Goal: Task Accomplishment & Management: Manage account settings

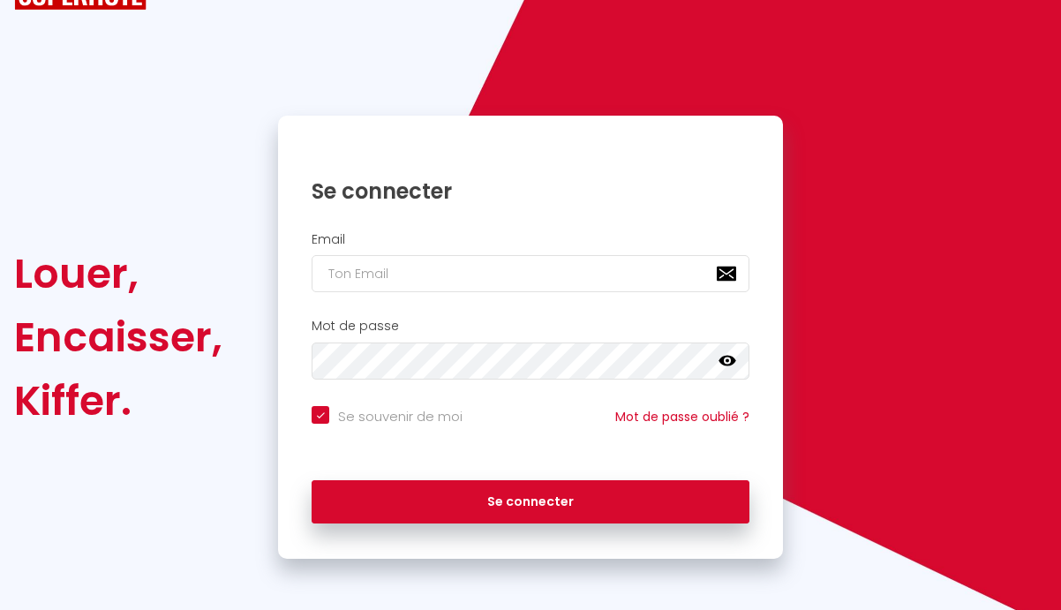
scroll to position [76, 0]
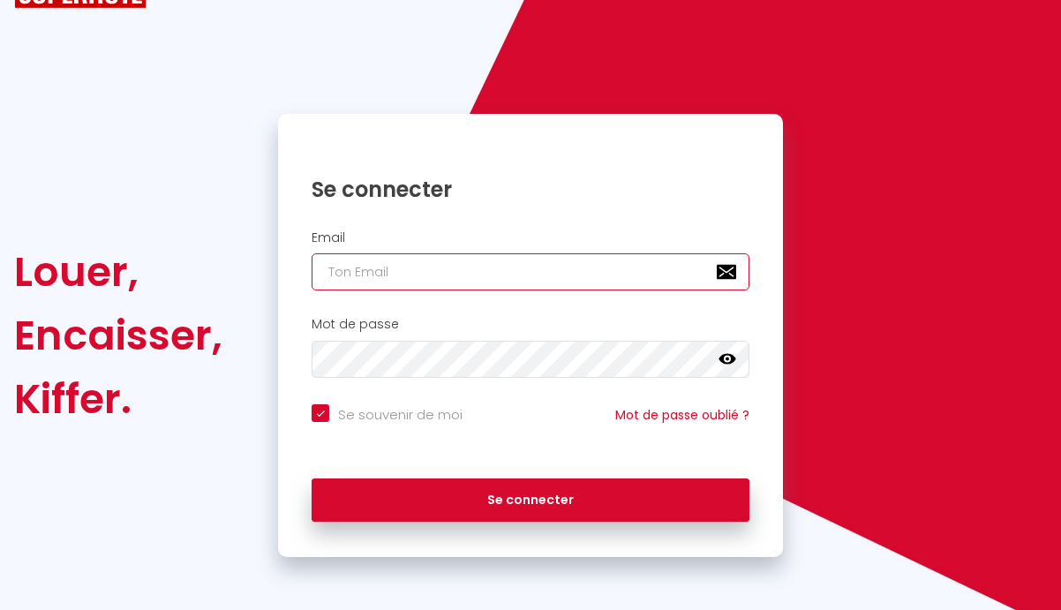
click at [429, 265] on input "email" at bounding box center [531, 271] width 438 height 37
type input "[EMAIL_ADDRESS][DOMAIN_NAME]"
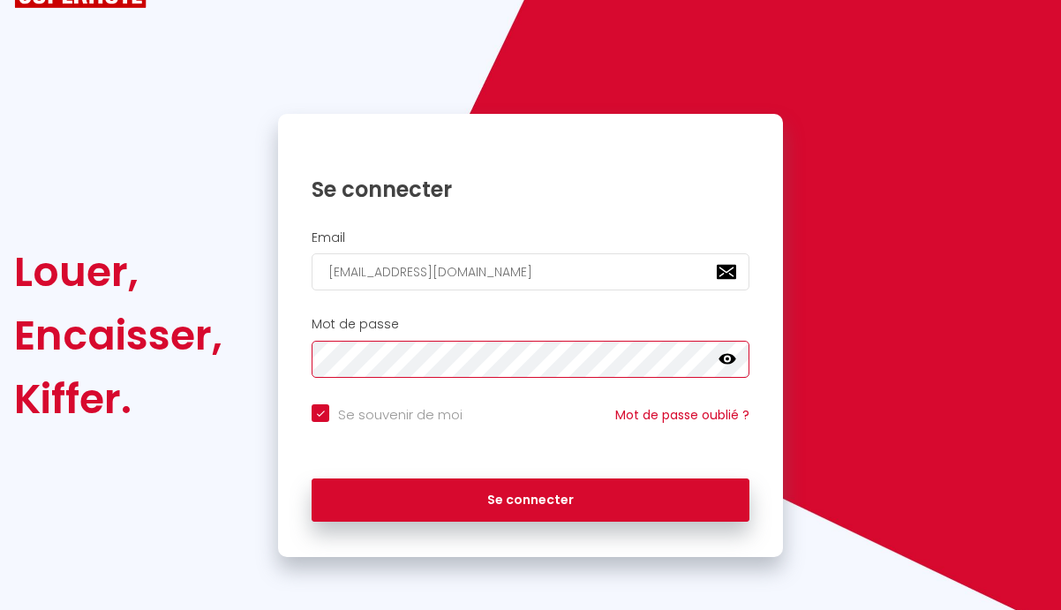
click at [312, 478] on button "Se connecter" at bounding box center [531, 500] width 438 height 44
checkbox input "true"
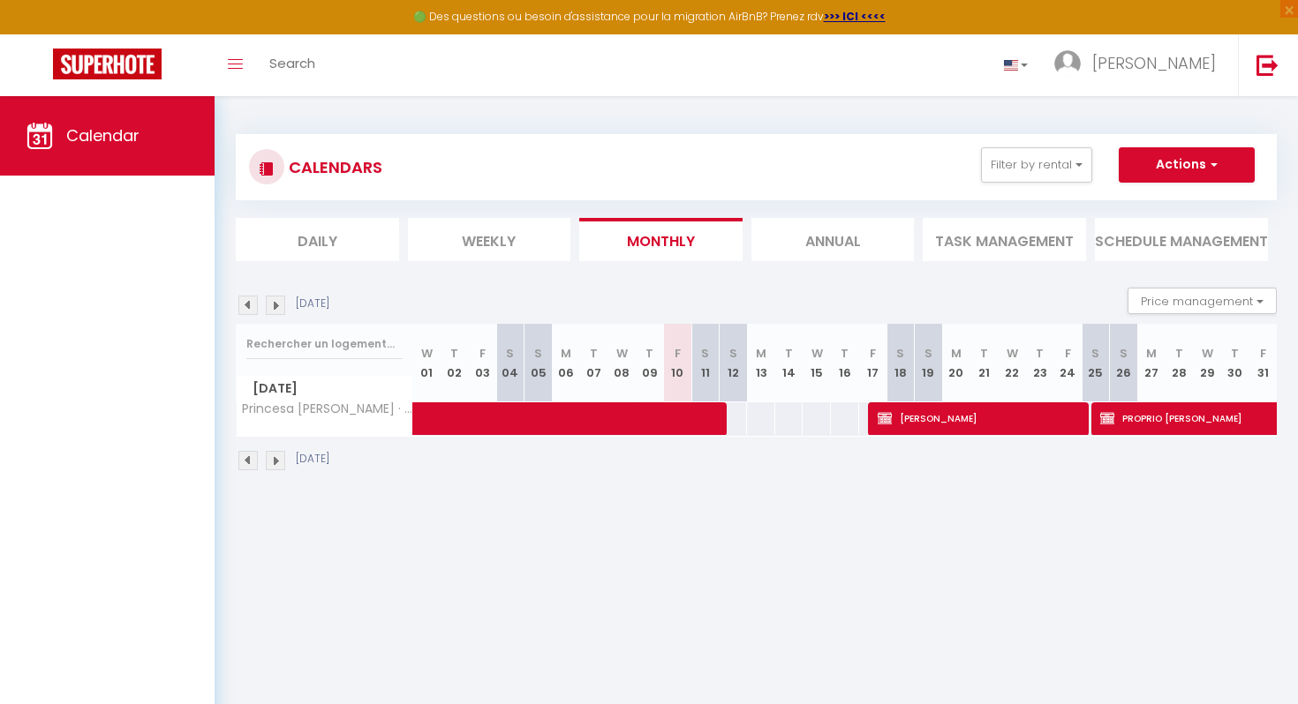
click at [808, 247] on li "Annual" at bounding box center [832, 239] width 163 height 43
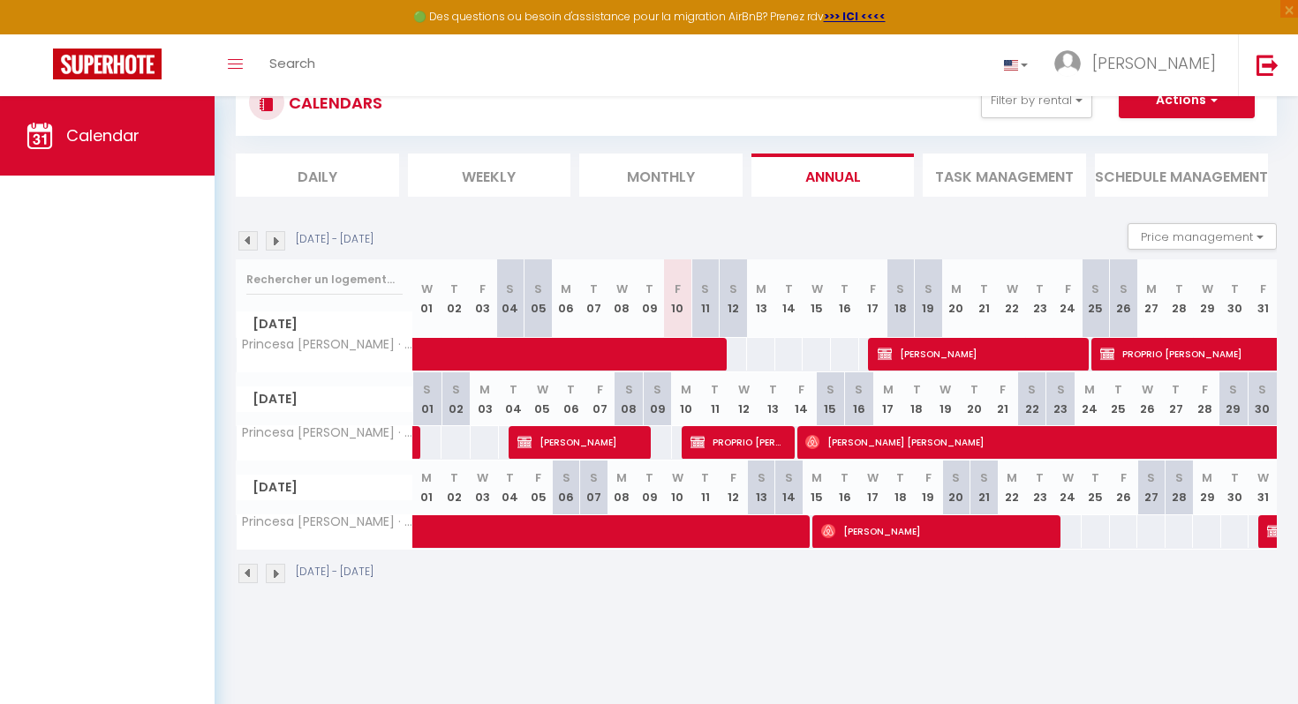
scroll to position [65, 0]
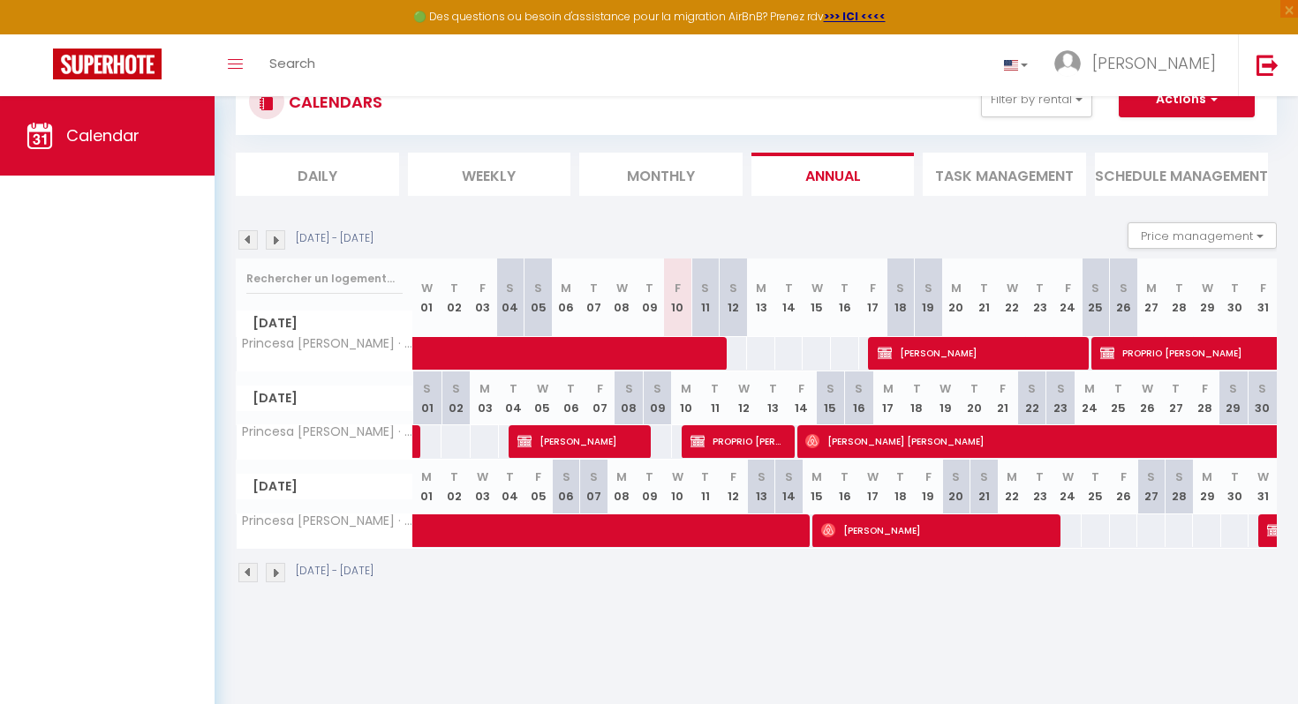
click at [275, 572] on img at bounding box center [275, 572] width 19 height 19
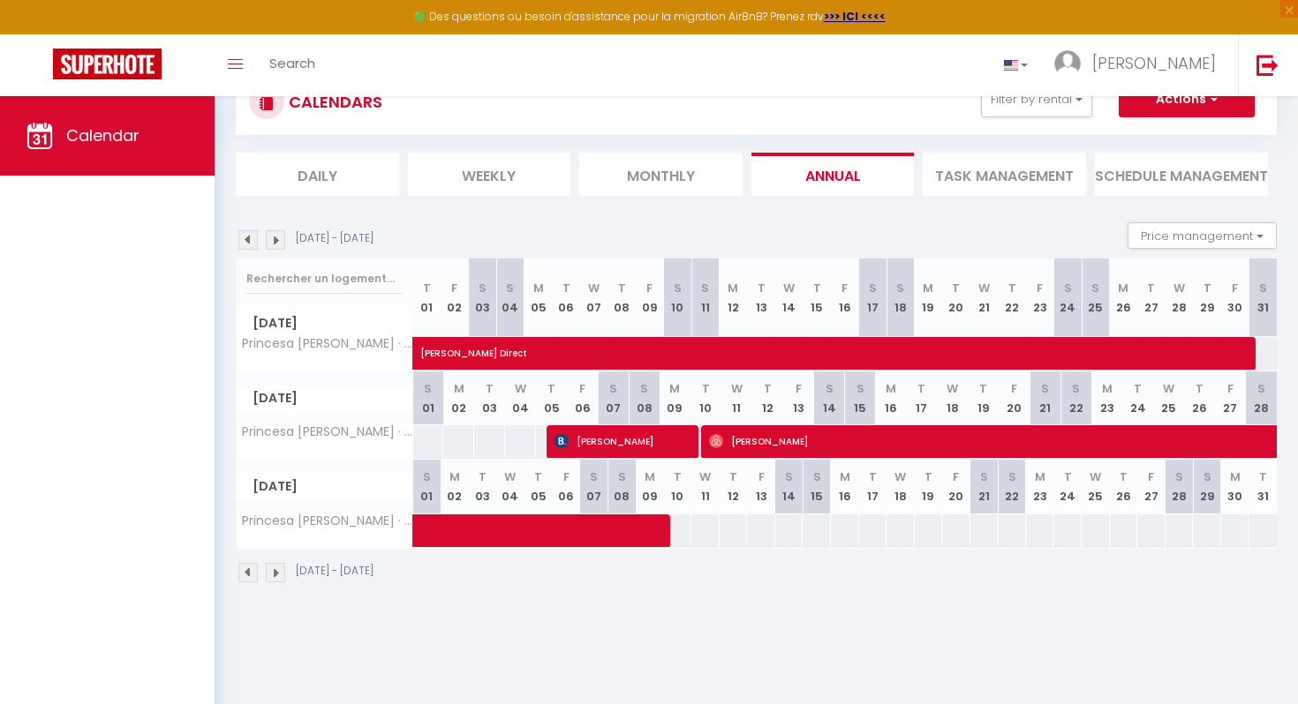
click at [275, 572] on img at bounding box center [275, 572] width 19 height 19
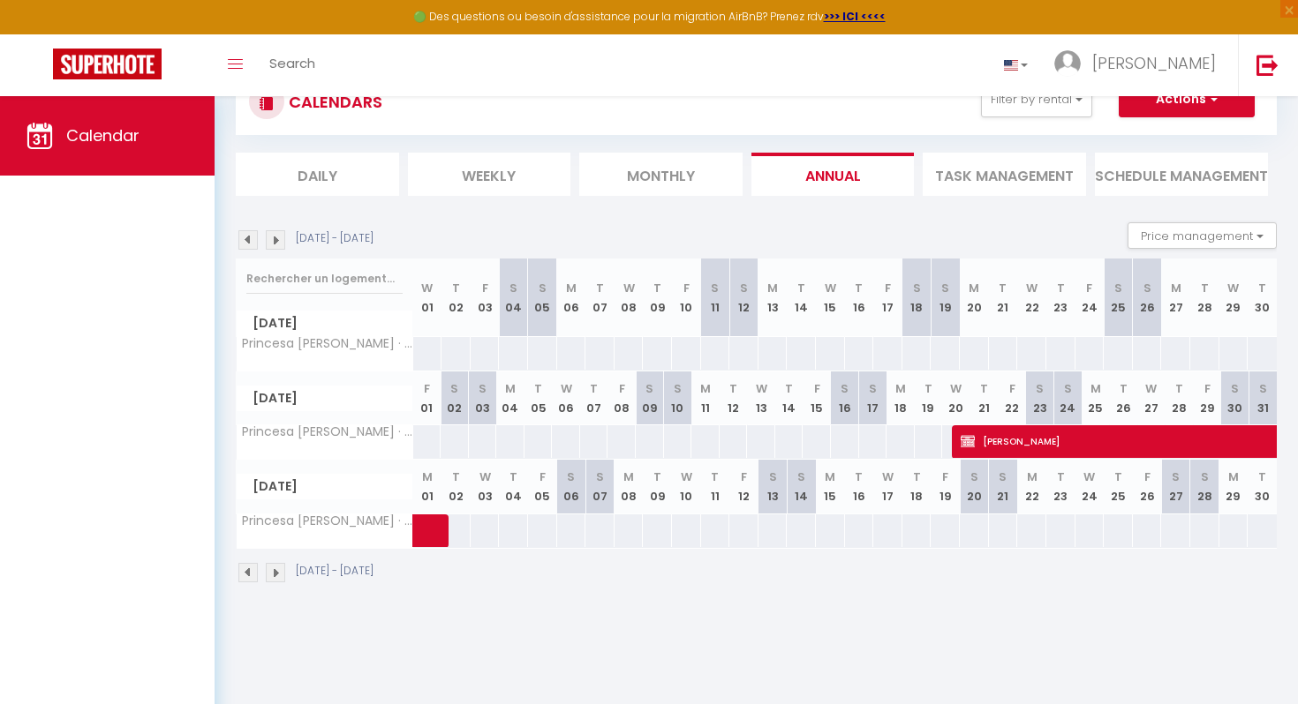
click at [275, 572] on img at bounding box center [275, 572] width 19 height 19
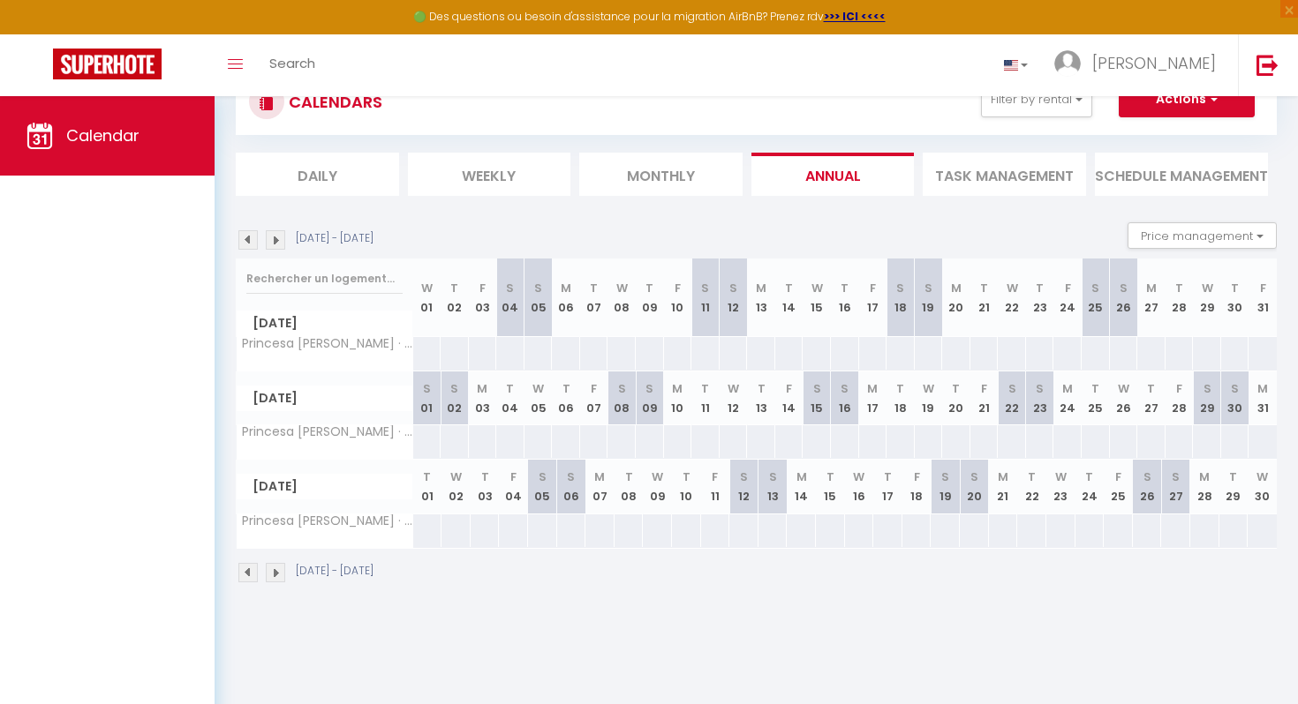
click at [275, 572] on img at bounding box center [275, 572] width 19 height 19
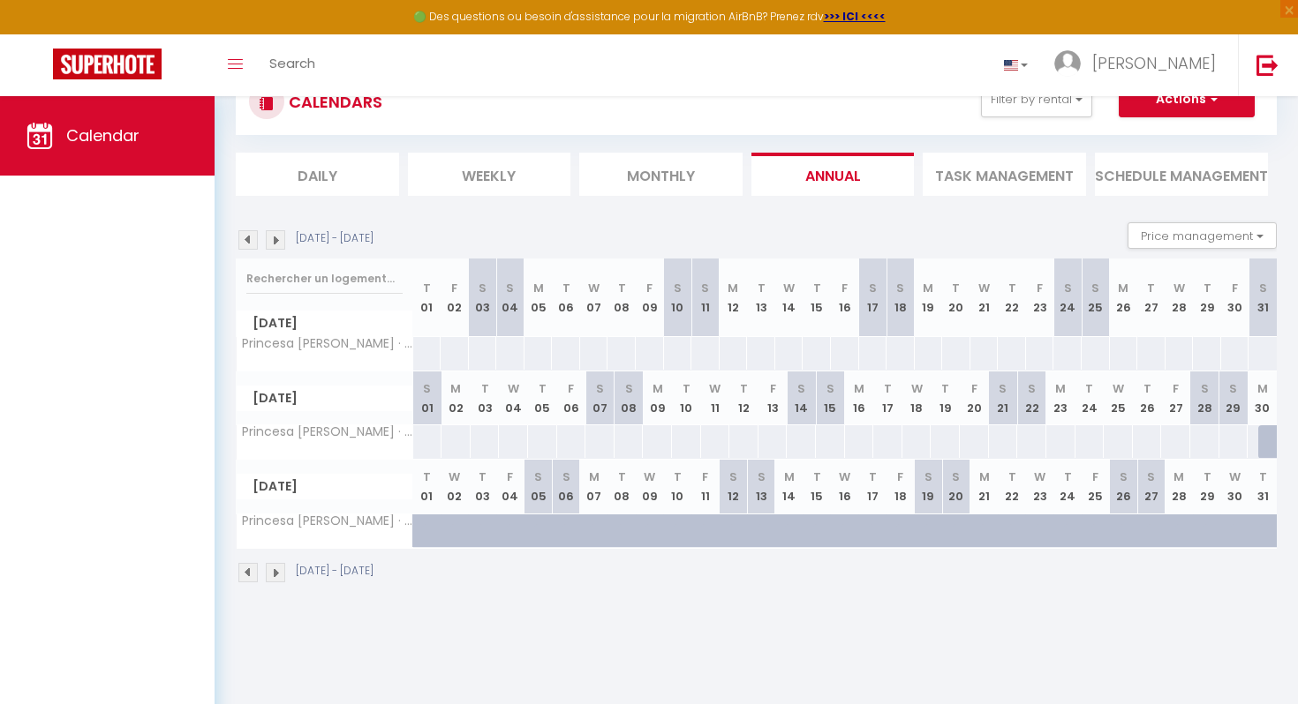
click at [275, 572] on img at bounding box center [275, 572] width 19 height 19
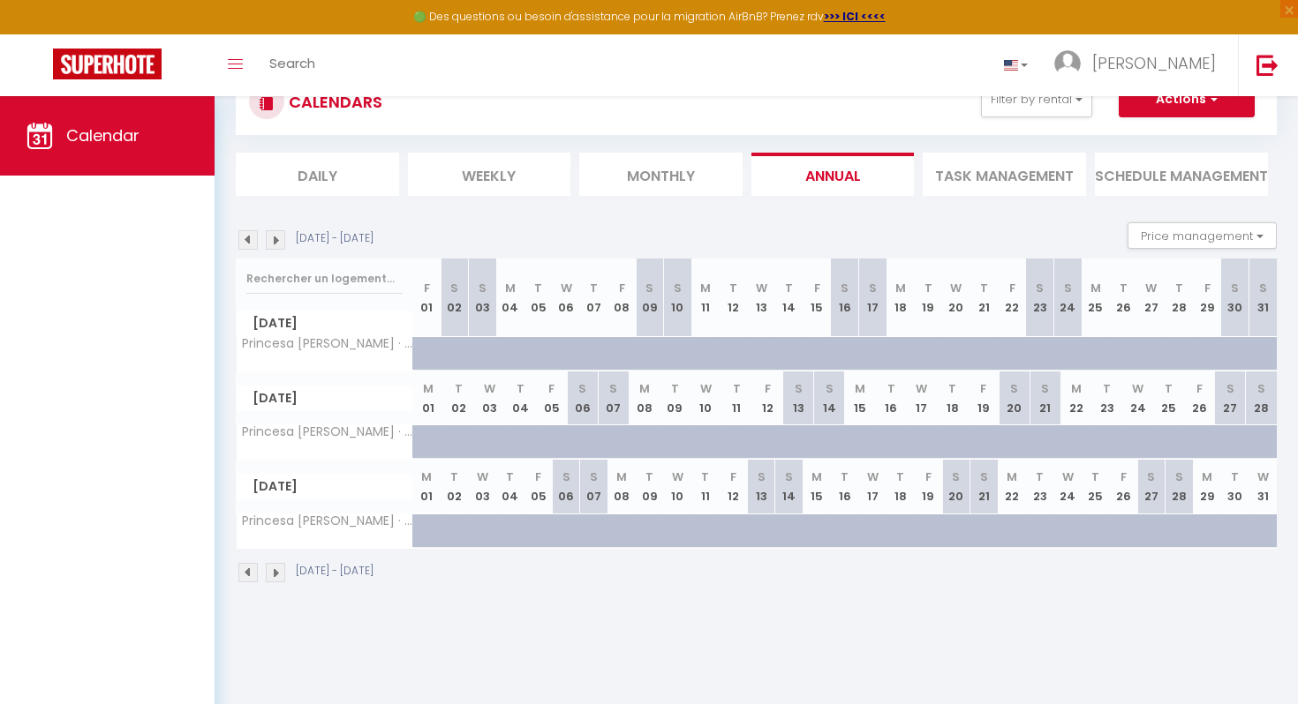
click at [275, 572] on img at bounding box center [275, 572] width 19 height 19
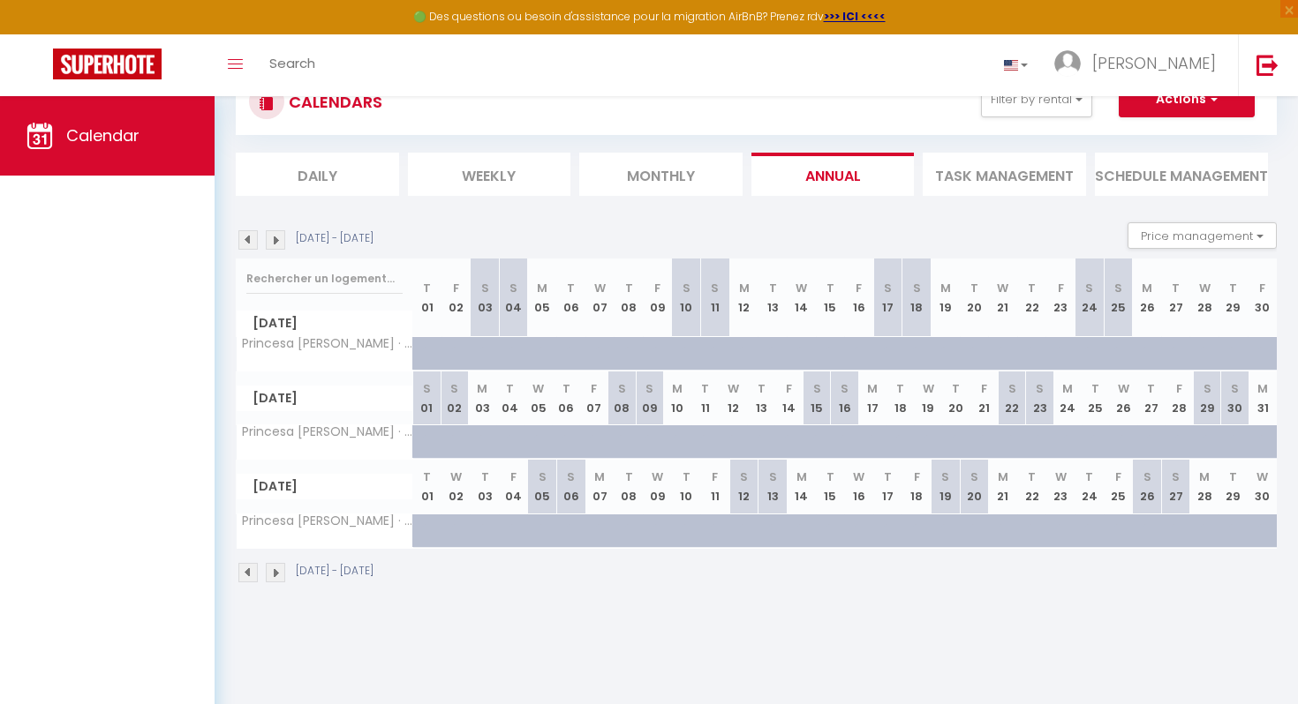
click at [275, 572] on img at bounding box center [275, 572] width 19 height 19
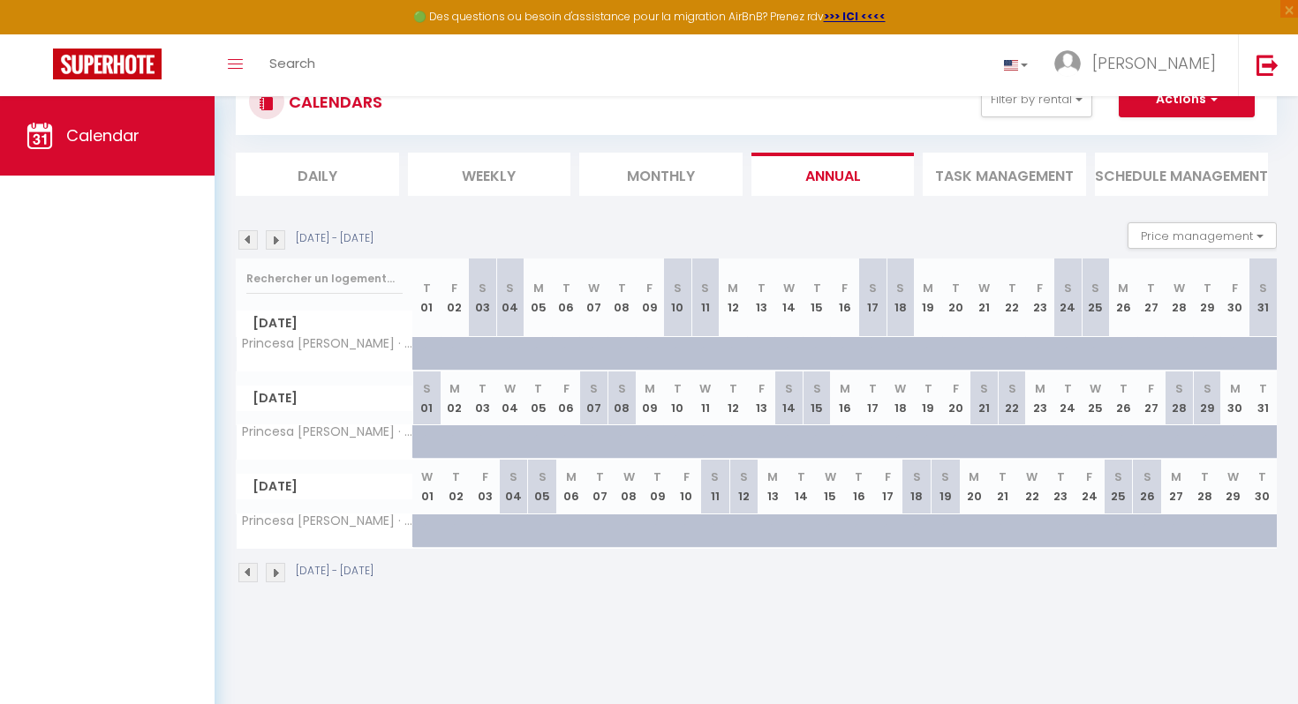
click at [275, 572] on img at bounding box center [275, 572] width 19 height 19
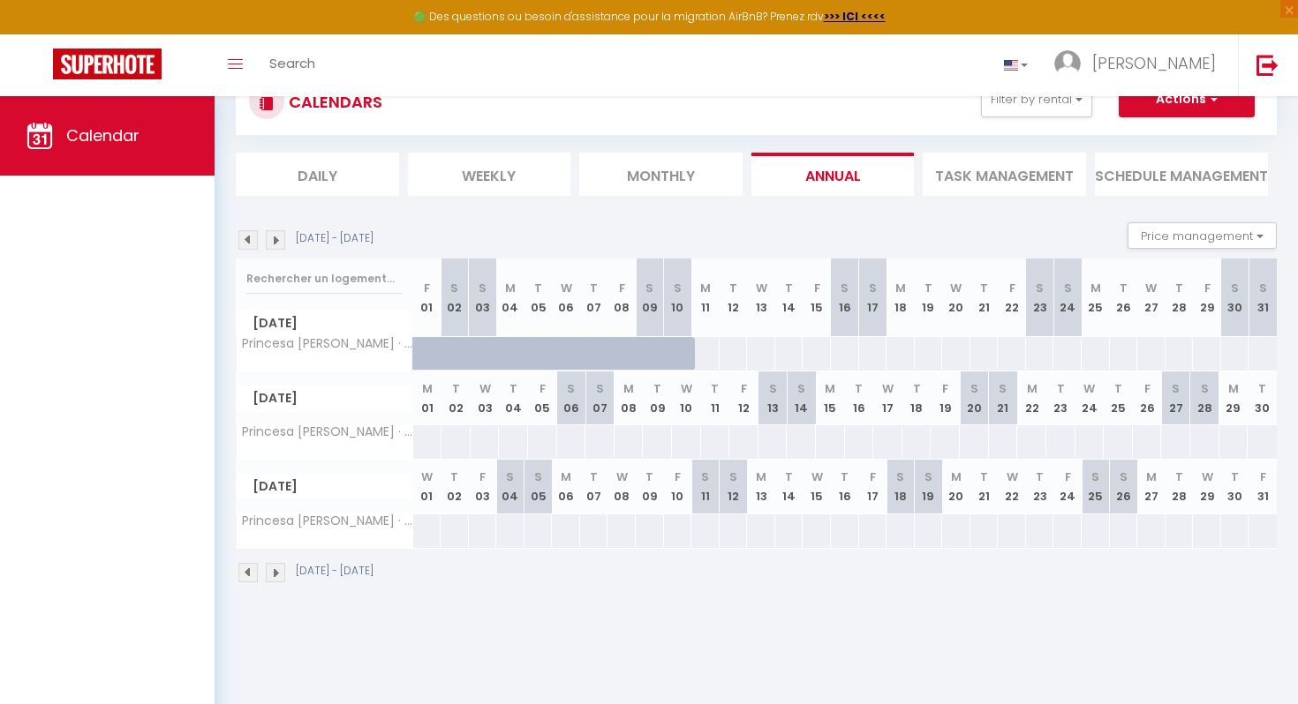
click at [275, 572] on img at bounding box center [275, 572] width 19 height 19
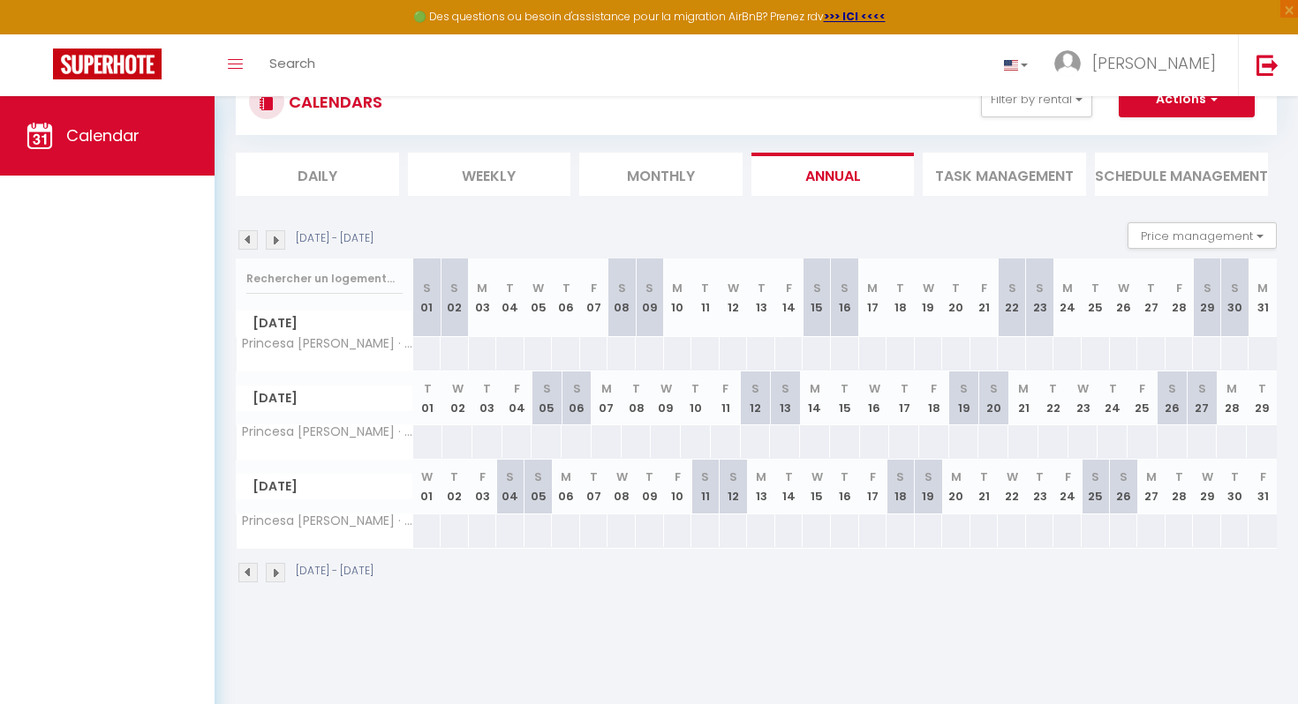
click at [250, 574] on img at bounding box center [247, 572] width 19 height 19
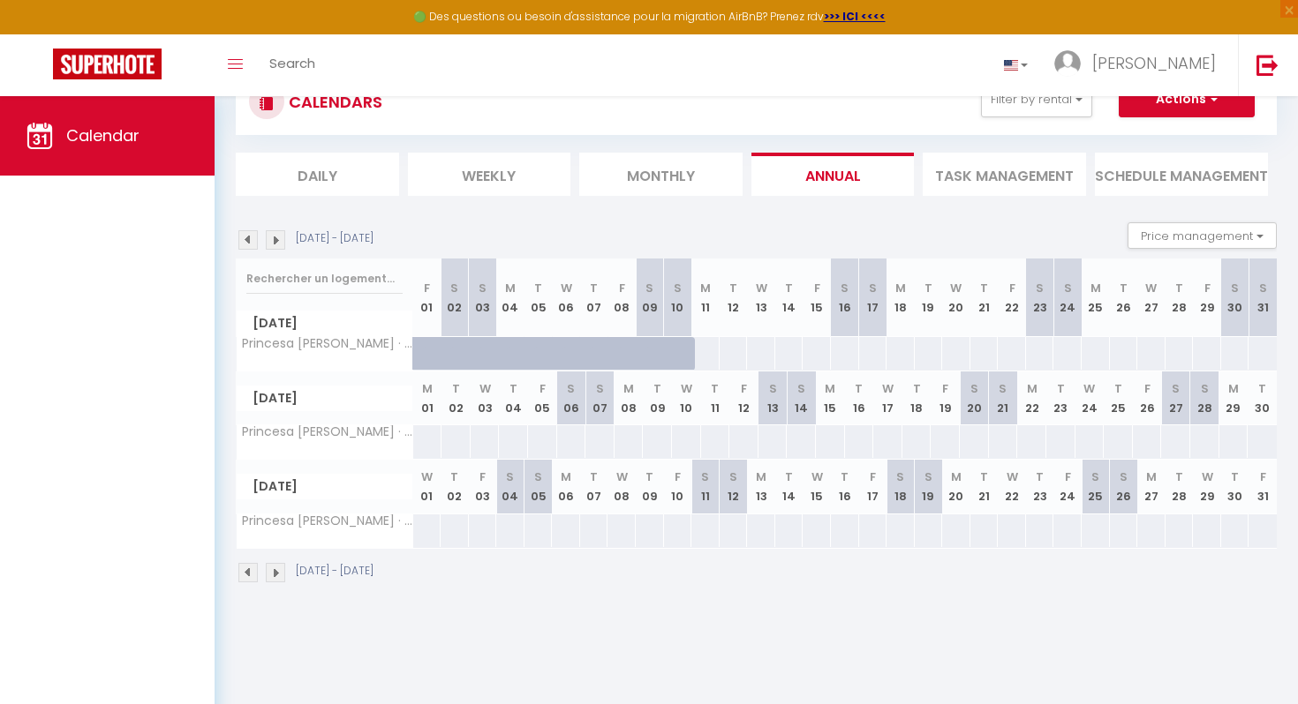
click at [250, 574] on img at bounding box center [247, 572] width 19 height 19
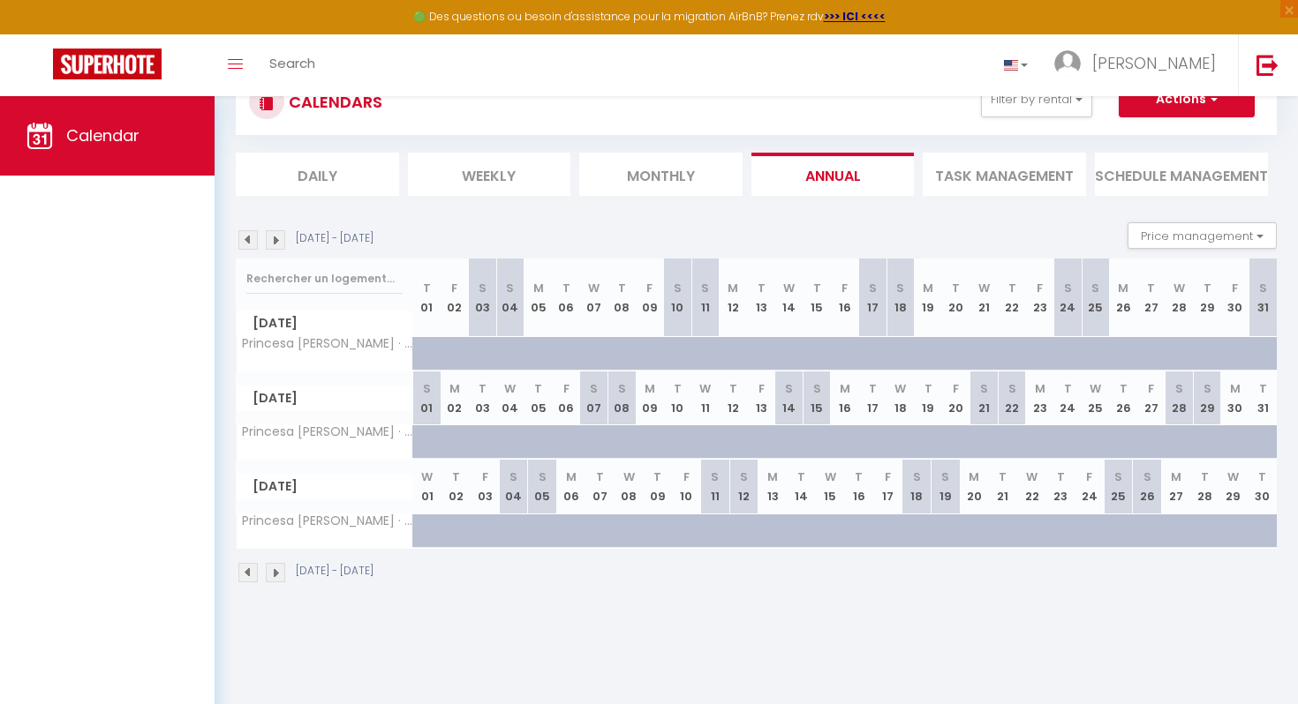
click at [250, 574] on img at bounding box center [247, 572] width 19 height 19
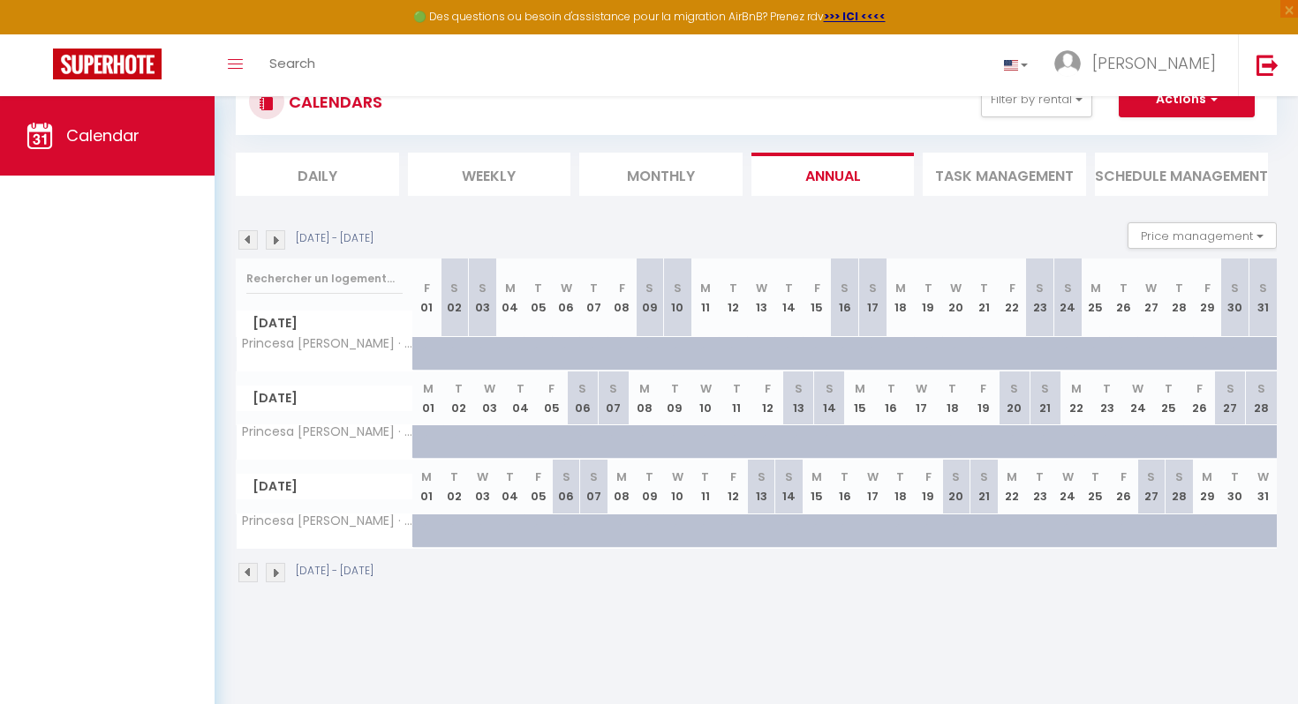
click at [250, 574] on img at bounding box center [247, 572] width 19 height 19
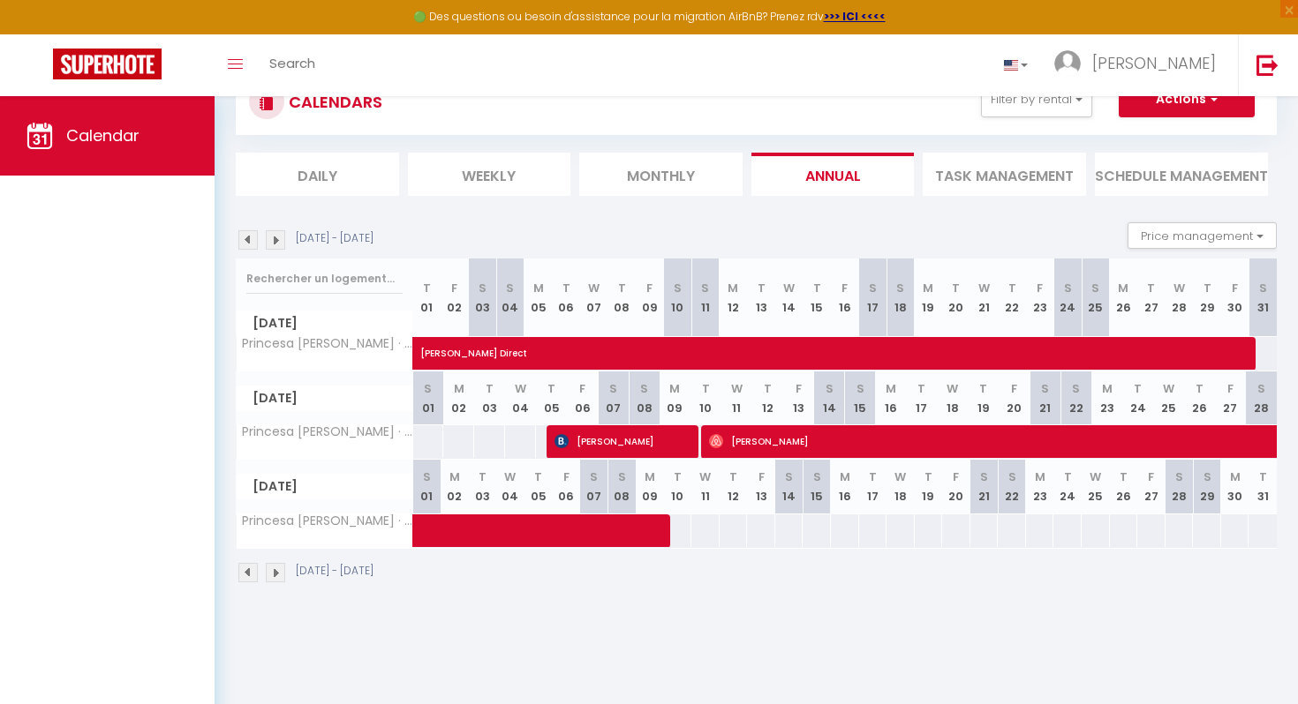
click at [250, 574] on img at bounding box center [247, 572] width 19 height 19
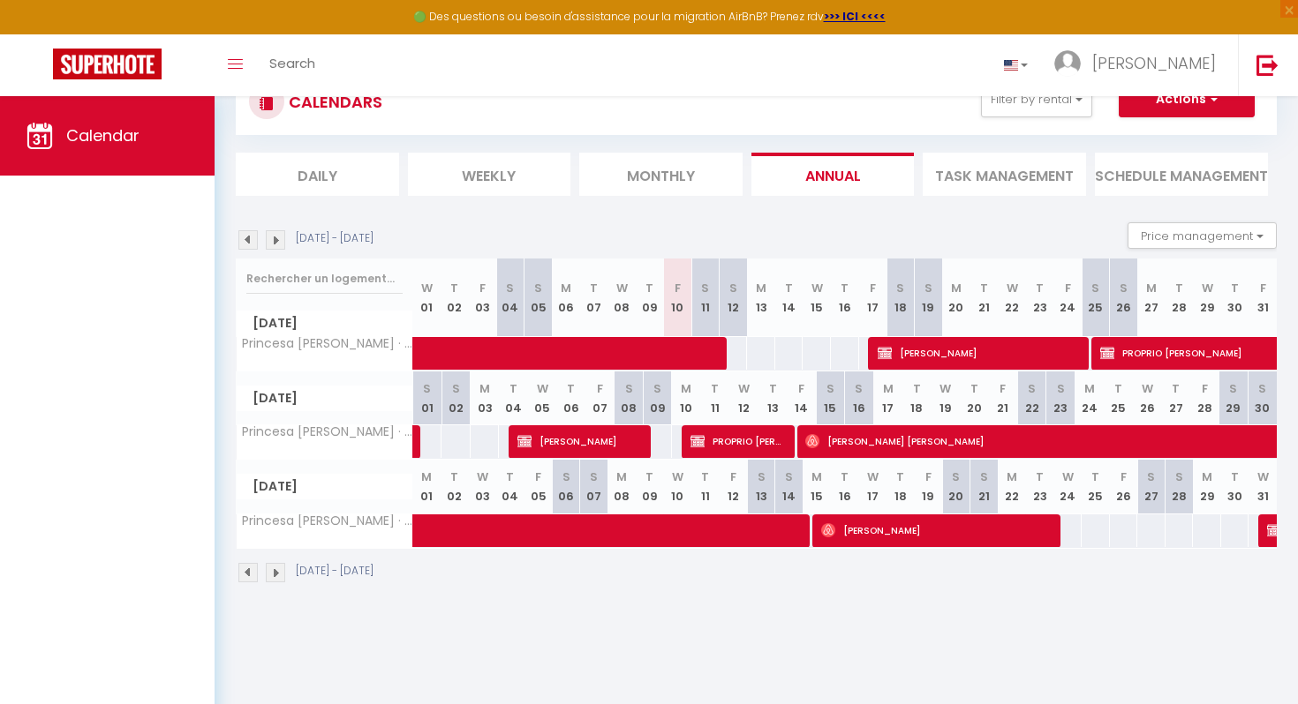
click at [250, 574] on img at bounding box center [247, 572] width 19 height 19
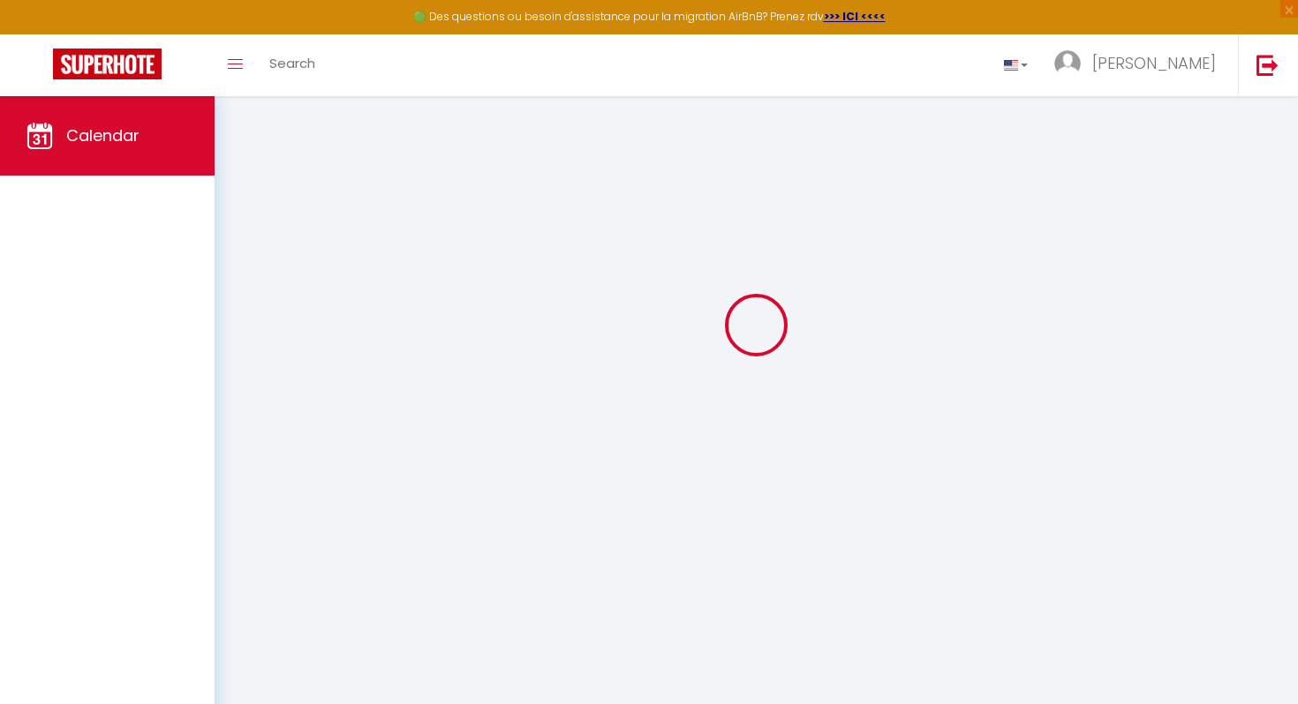
select select
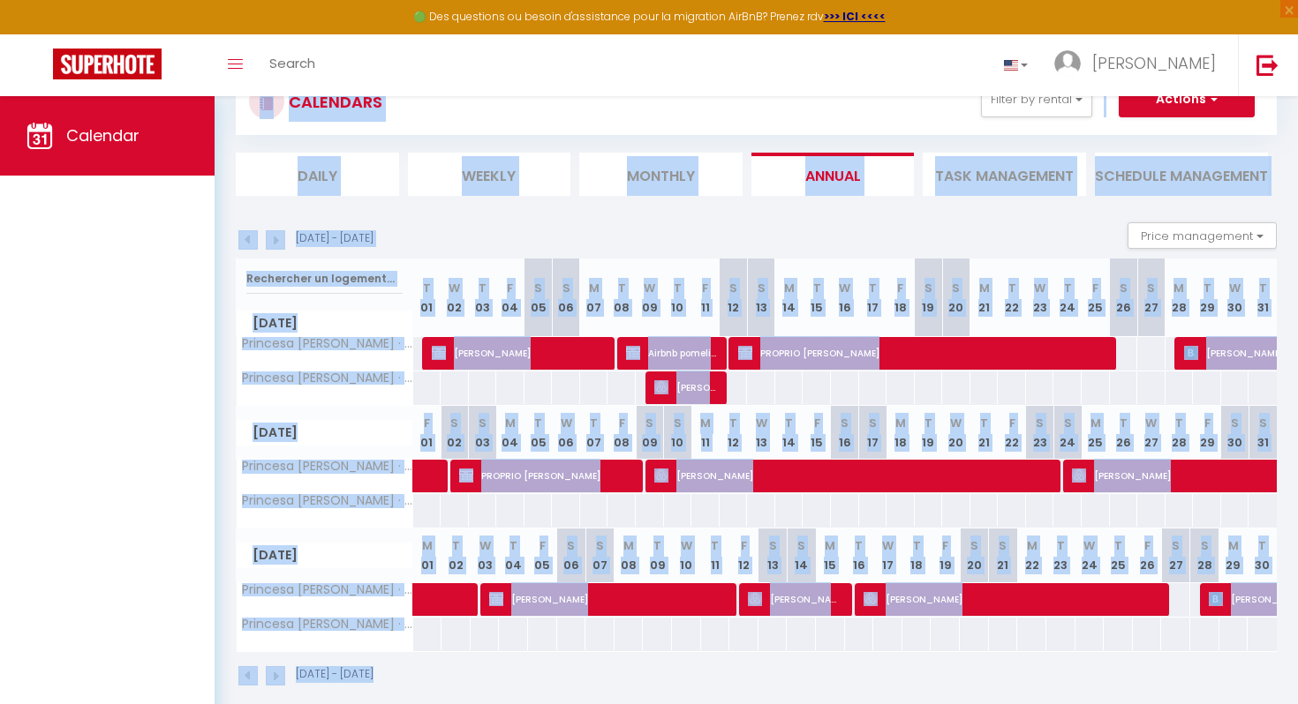
click at [250, 574] on th "[DATE]" at bounding box center [325, 556] width 177 height 54
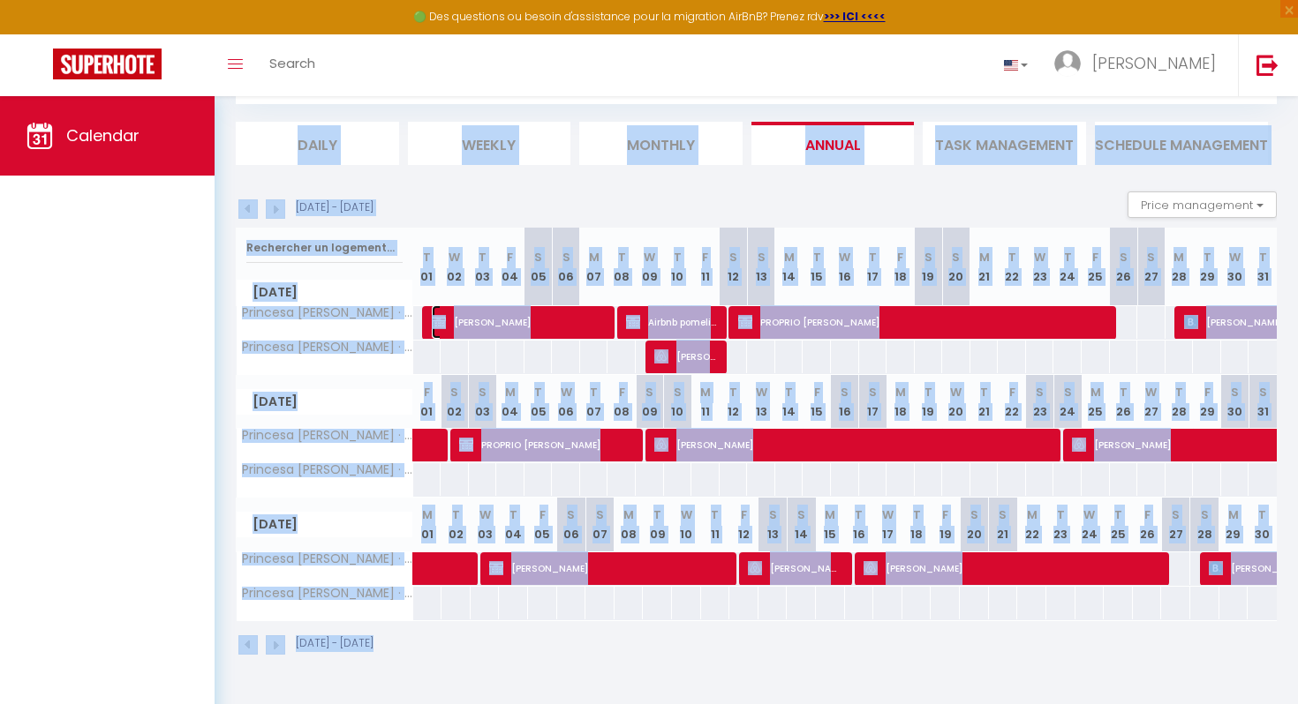
click at [506, 323] on span "[PERSON_NAME]" at bounding box center [521, 322] width 179 height 34
select select "OK"
select select "KO"
select select "0"
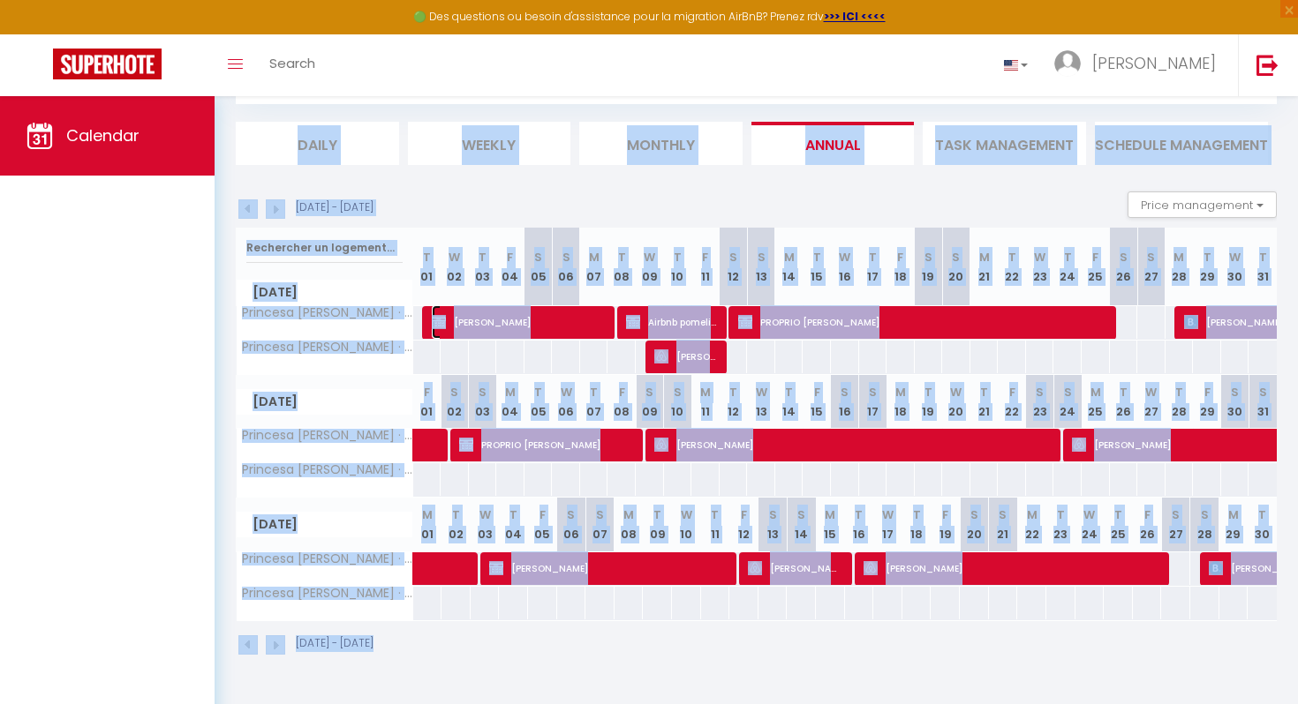
select select "1"
select select
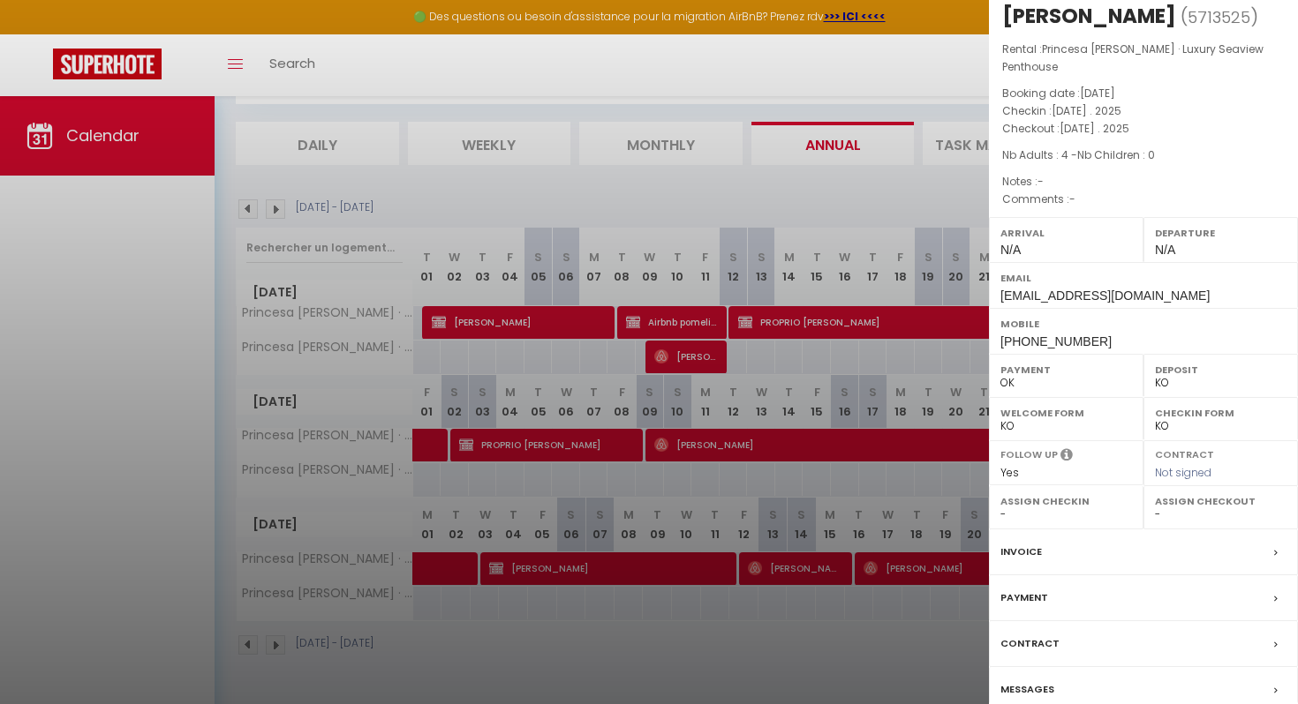
click at [1047, 583] on div "Payment" at bounding box center [1143, 599] width 309 height 46
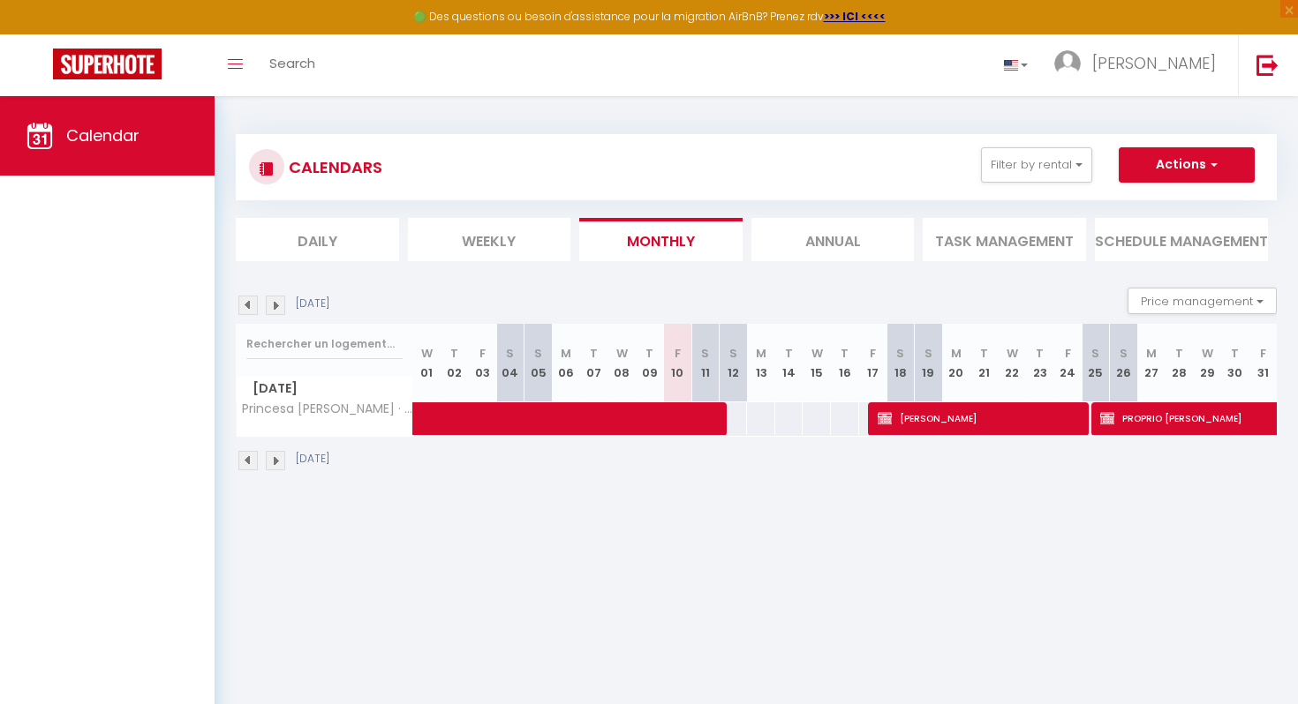
click at [818, 249] on li "Annual" at bounding box center [832, 239] width 163 height 43
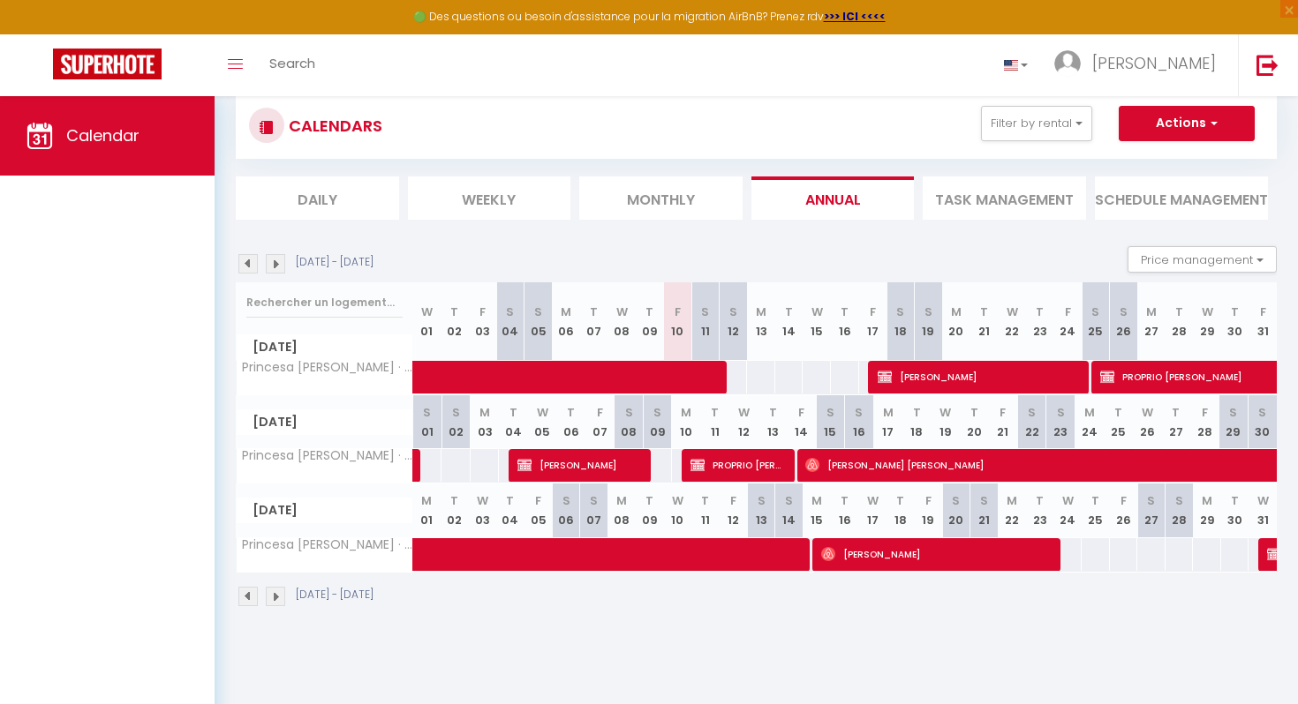
scroll to position [53, 0]
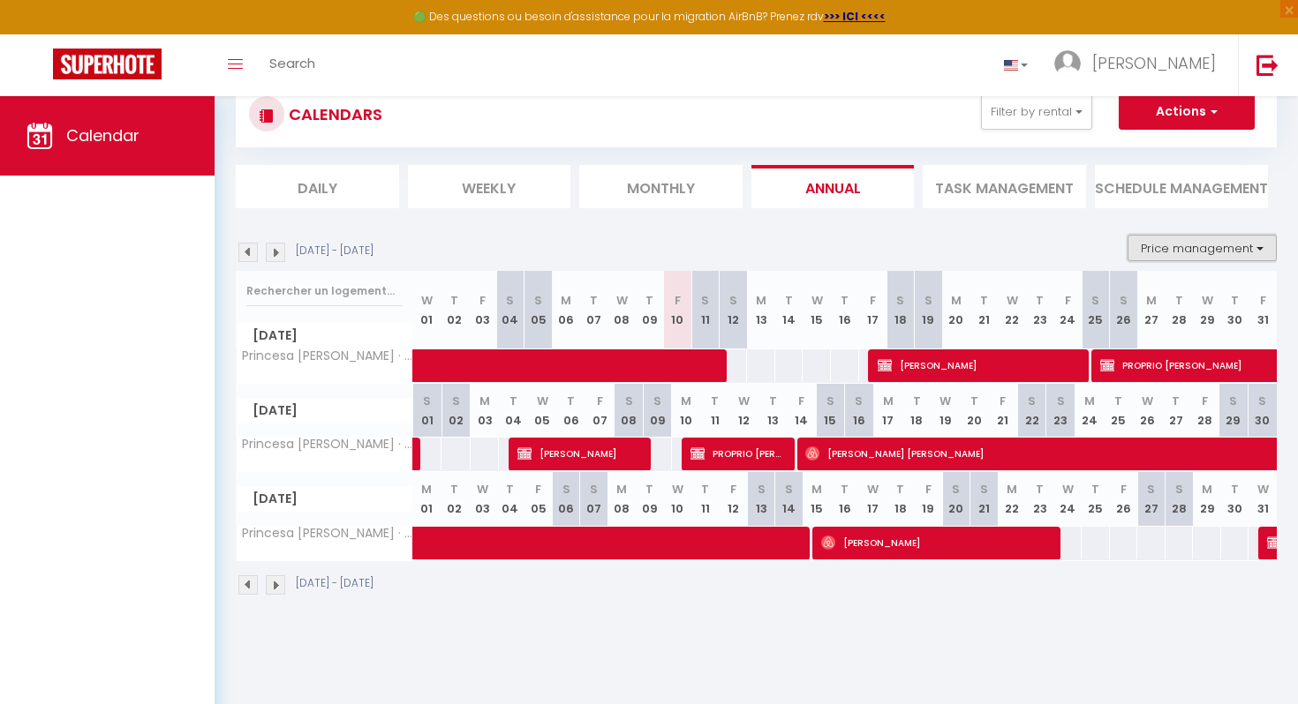
click at [1185, 257] on button "Price management" at bounding box center [1201, 248] width 149 height 26
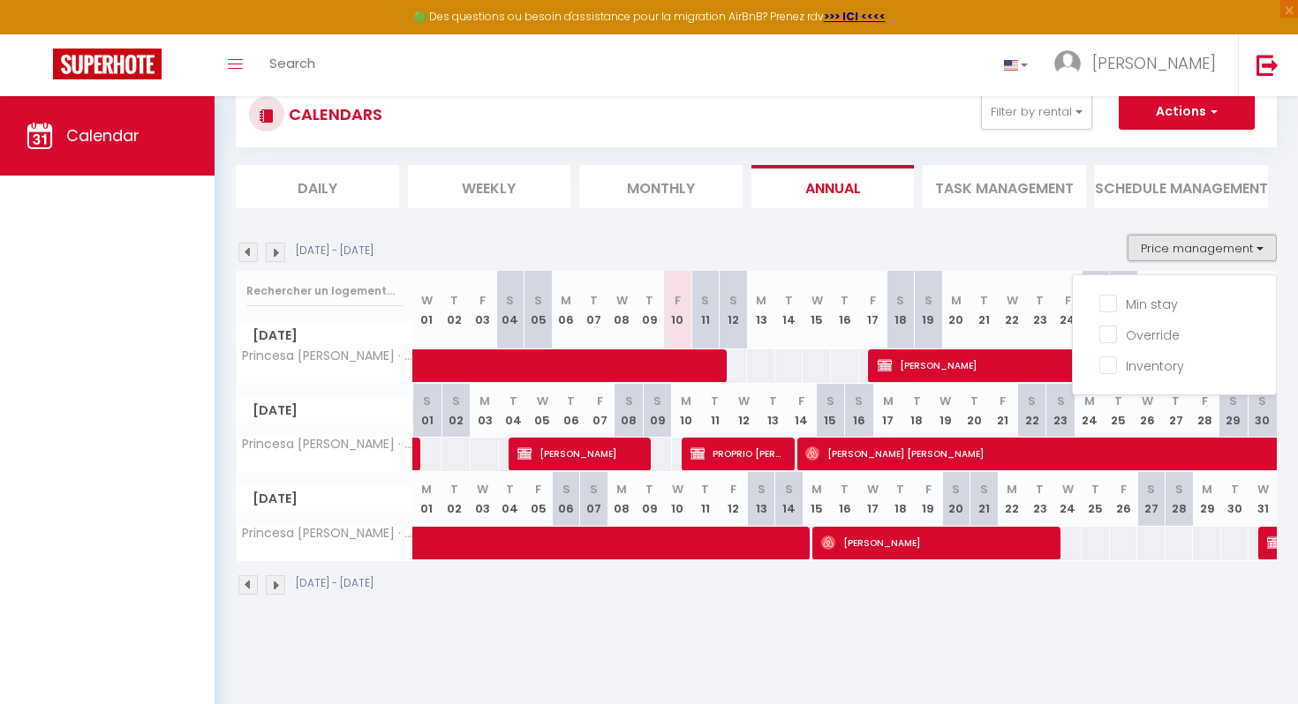
click at [1185, 245] on button "Price management" at bounding box center [1201, 248] width 149 height 26
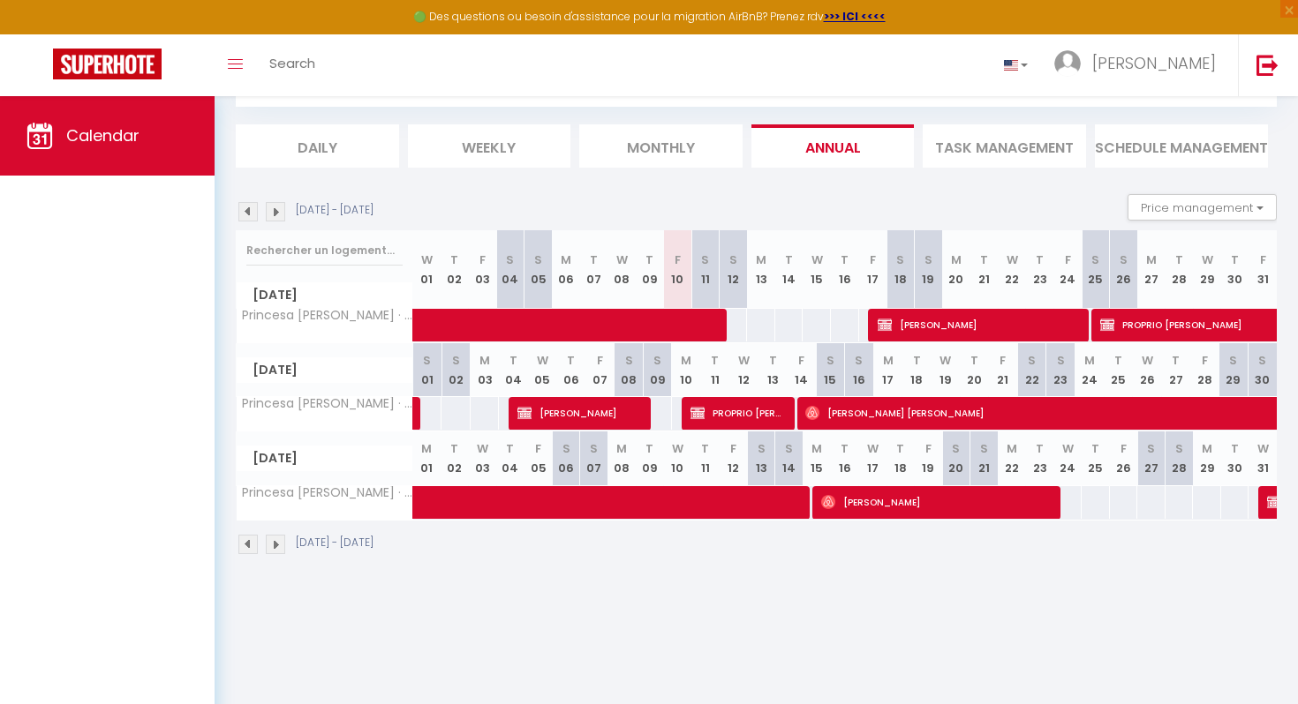
scroll to position [96, 0]
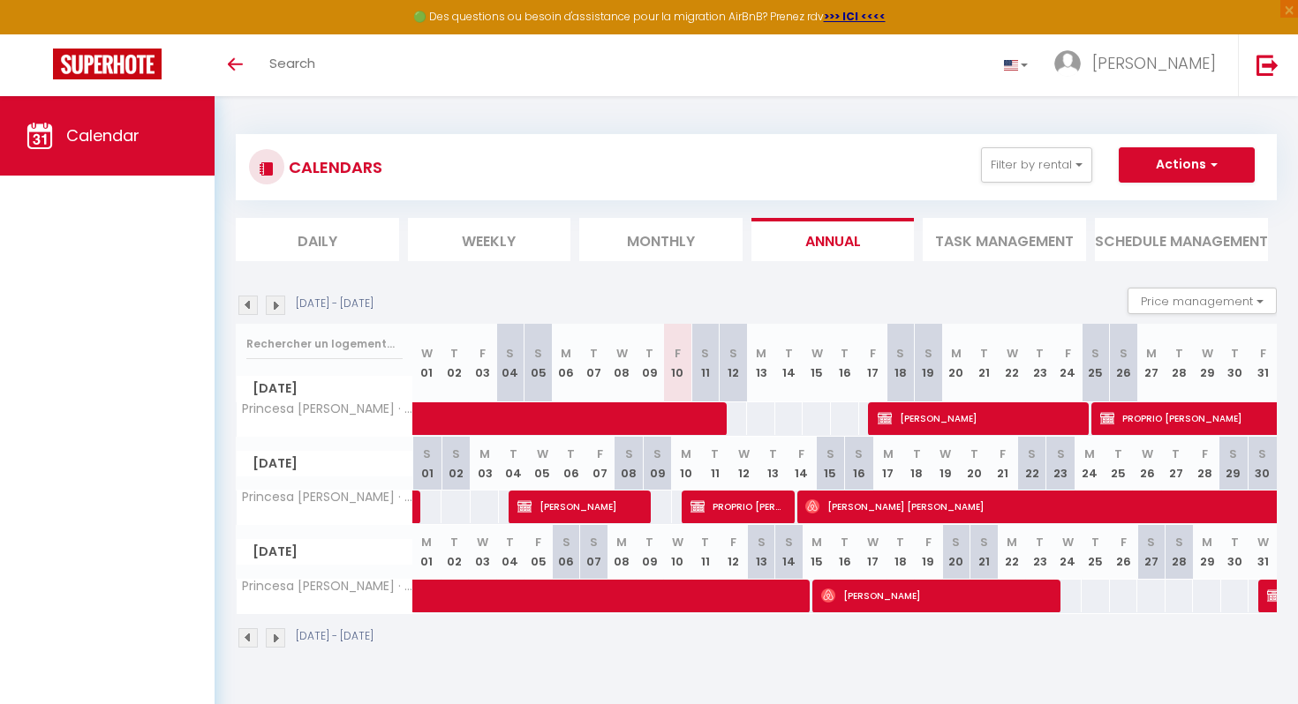
scroll to position [96, 0]
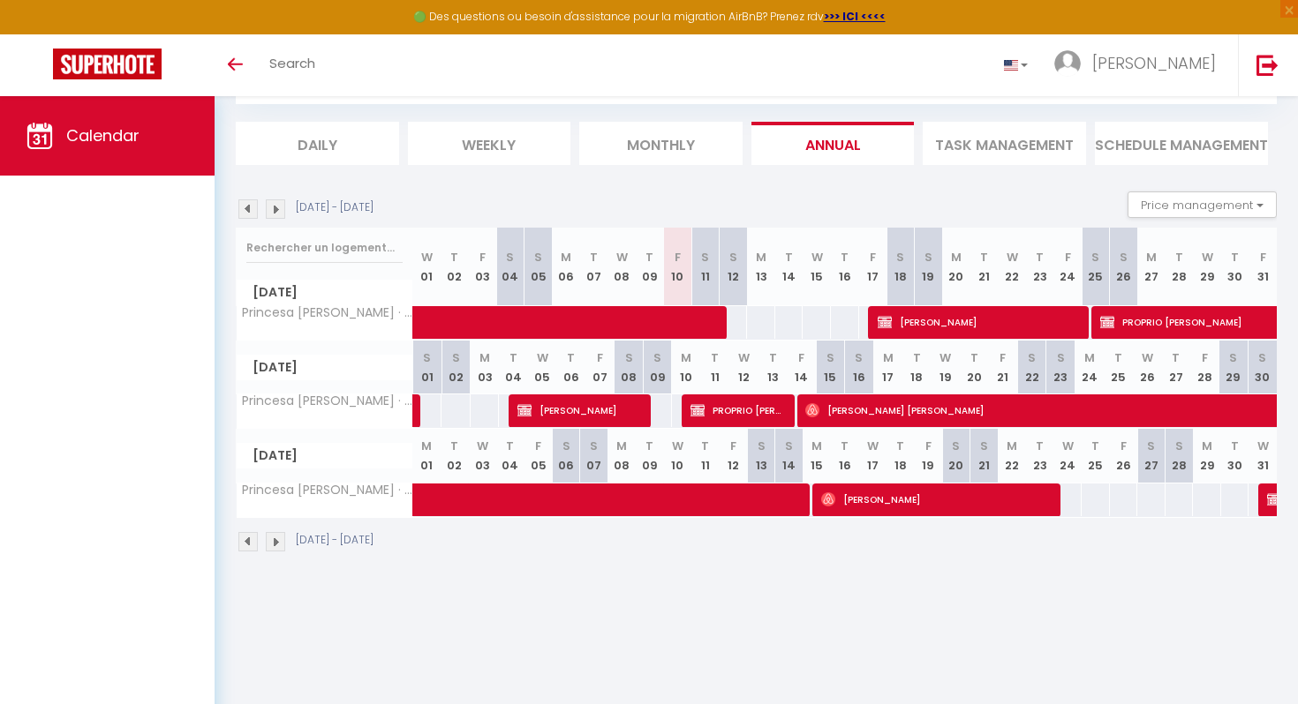
drag, startPoint x: 964, startPoint y: 555, endPoint x: 713, endPoint y: 556, distance: 250.7
click at [713, 556] on div "[DATE] - [DATE]" at bounding box center [756, 544] width 1041 height 52
click at [276, 212] on img at bounding box center [275, 208] width 19 height 19
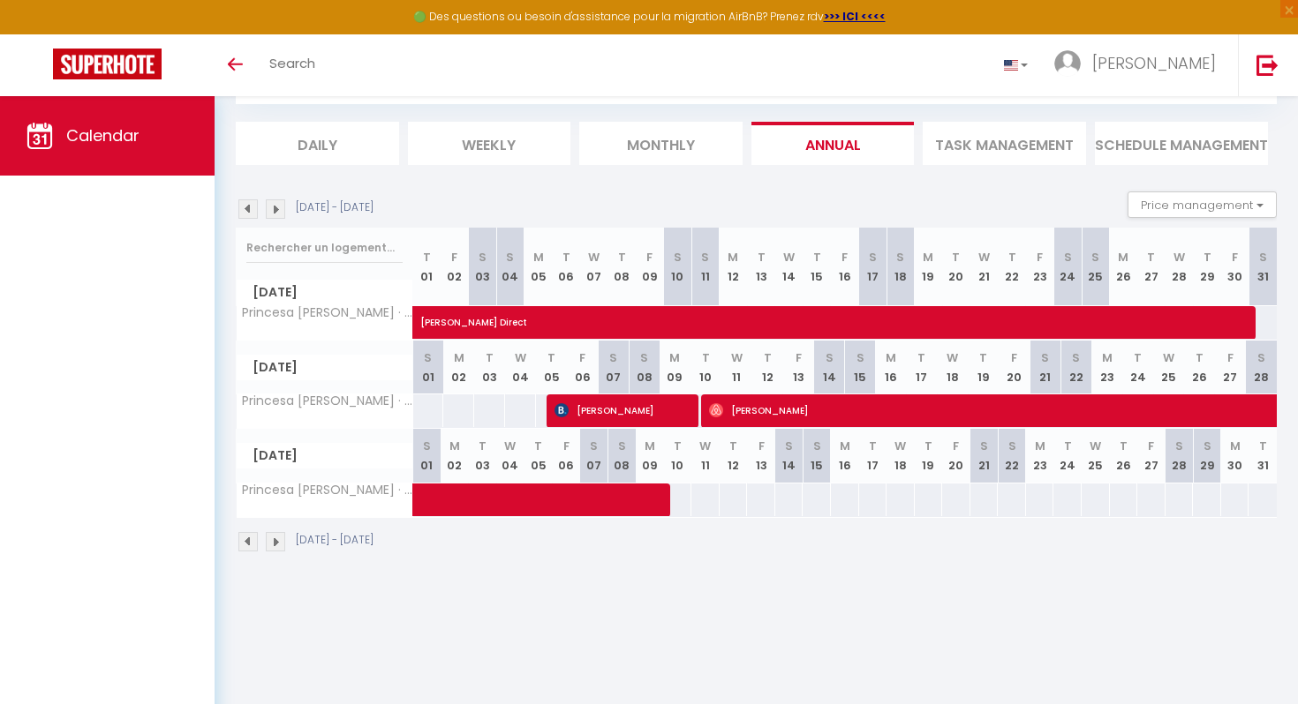
click at [278, 211] on img at bounding box center [275, 208] width 19 height 19
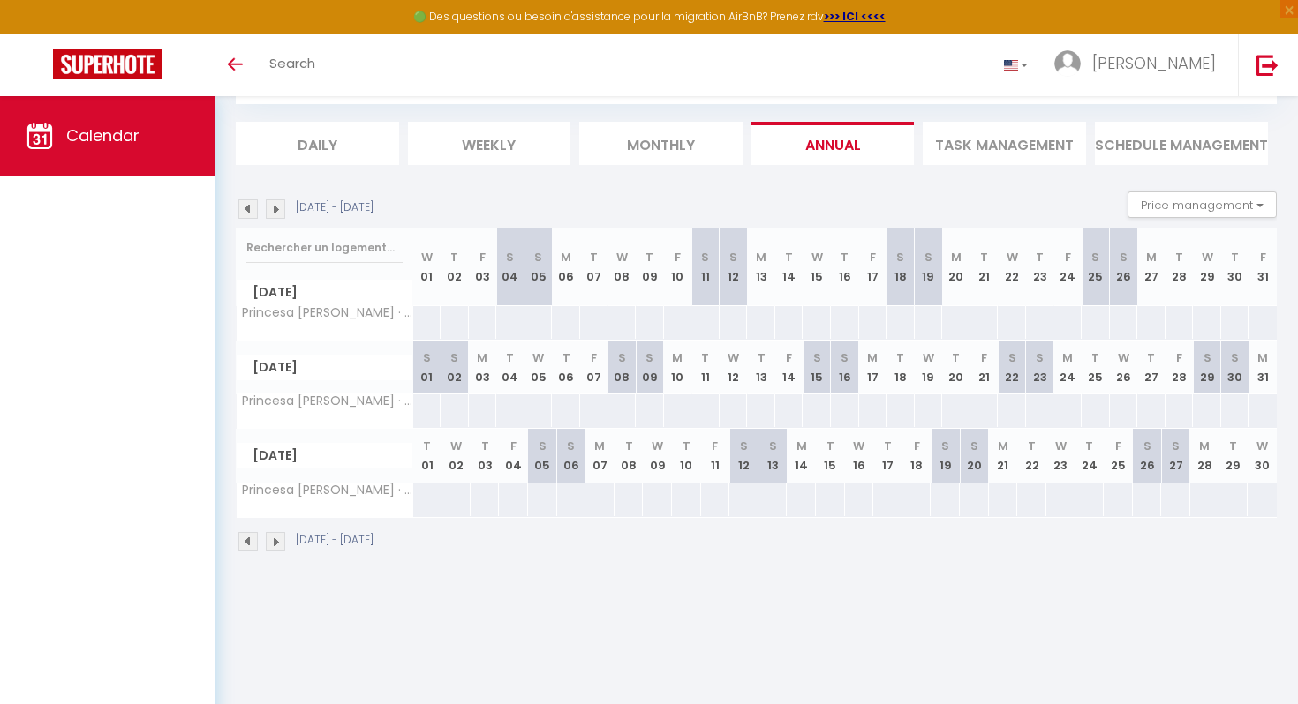
click at [247, 209] on img at bounding box center [247, 208] width 19 height 19
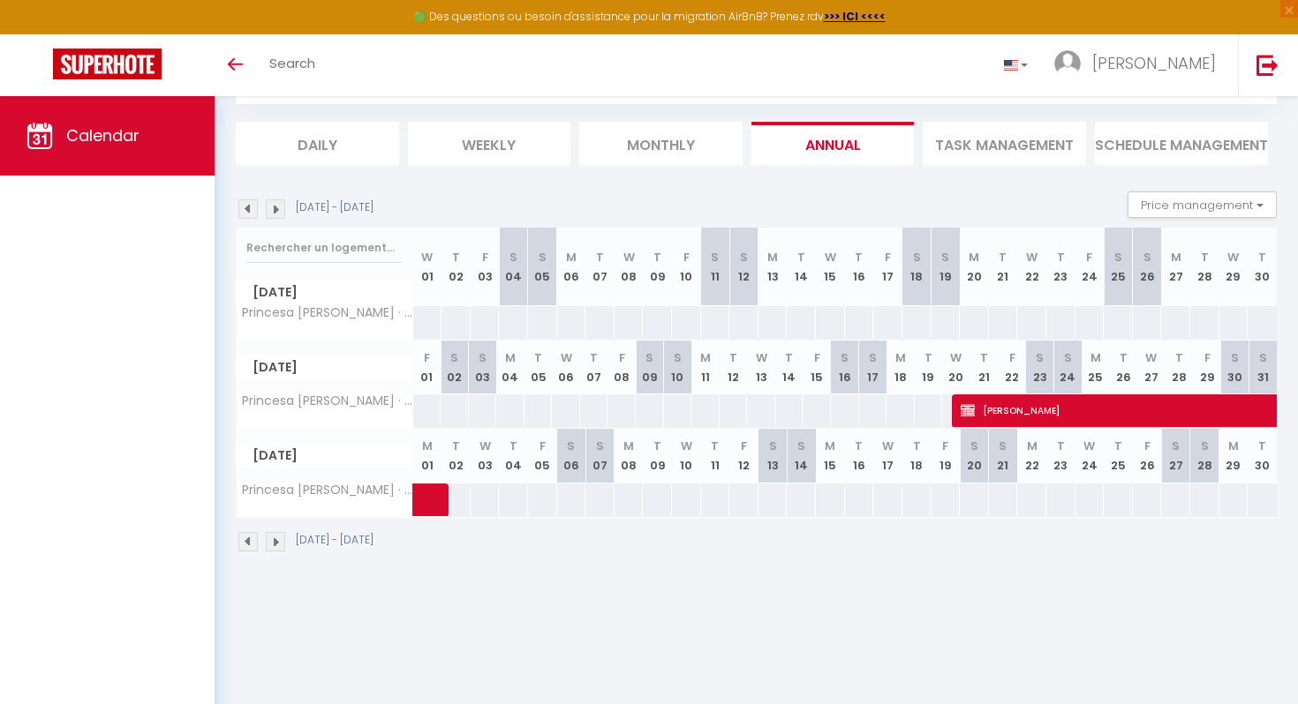
click at [246, 209] on img at bounding box center [247, 208] width 19 height 19
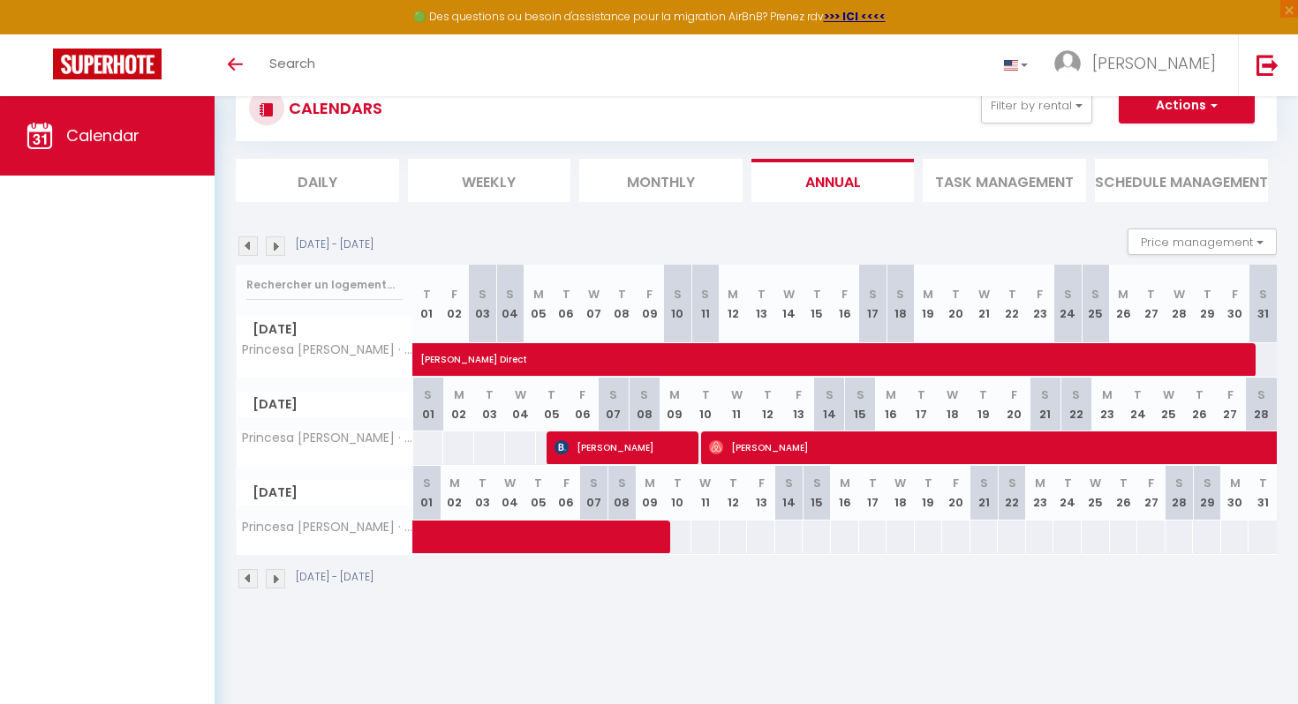
scroll to position [55, 0]
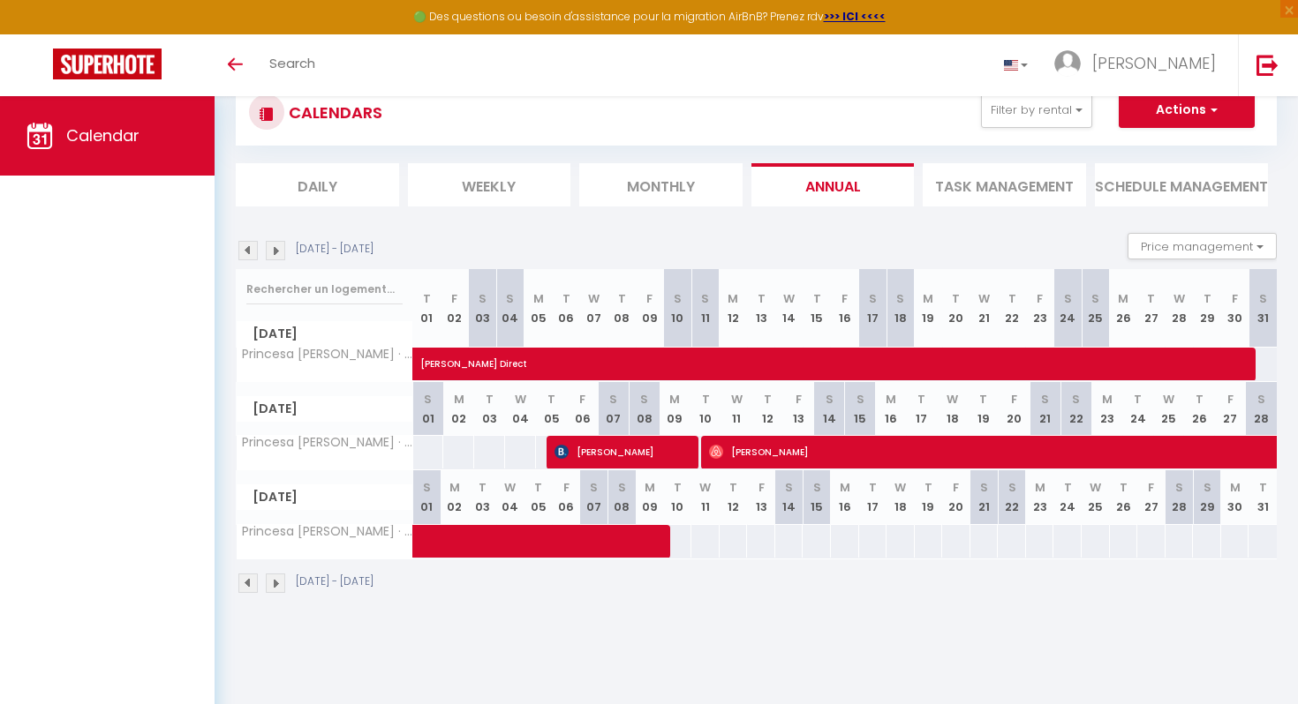
click at [247, 248] on img at bounding box center [247, 250] width 19 height 19
